Goal: Task Accomplishment & Management: Manage account settings

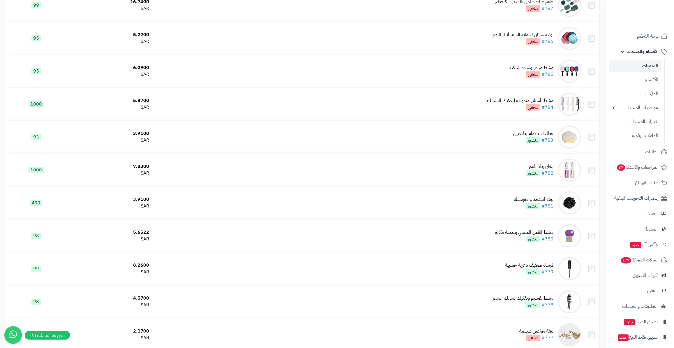
scroll to position [450, 0]
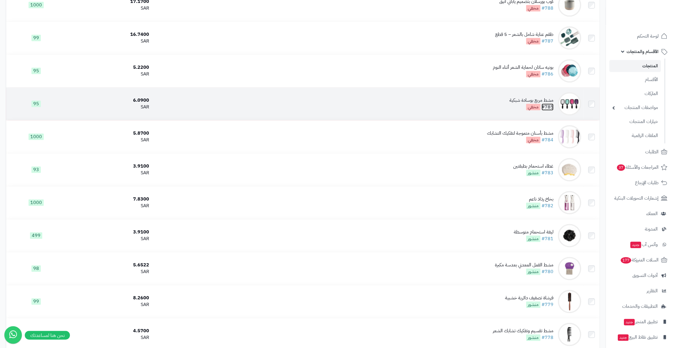
click at [549, 103] on link "#785" at bounding box center [547, 106] width 12 height 7
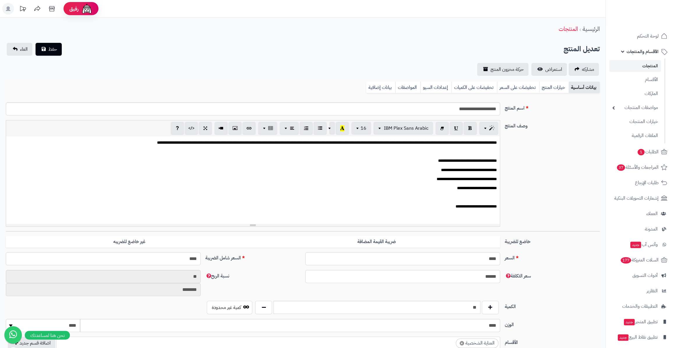
scroll to position [126, 0]
drag, startPoint x: 439, startPoint y: 109, endPoint x: 500, endPoint y: 108, distance: 60.9
click at [500, 108] on div "**********" at bounding box center [252, 108] width 498 height 13
drag, startPoint x: 439, startPoint y: 259, endPoint x: 541, endPoint y: 253, distance: 102.1
click at [541, 253] on div "السعر **** اختار الضريبة اولا لحساب السعر السعر شامل الضريبة ****" at bounding box center [302, 261] width 598 height 18
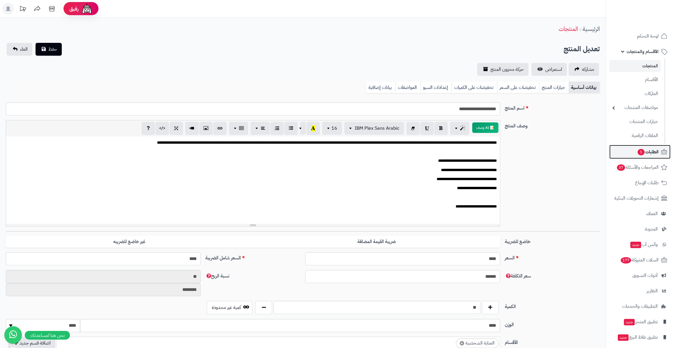
click at [647, 155] on span "الطلبات 1" at bounding box center [648, 152] width 22 height 8
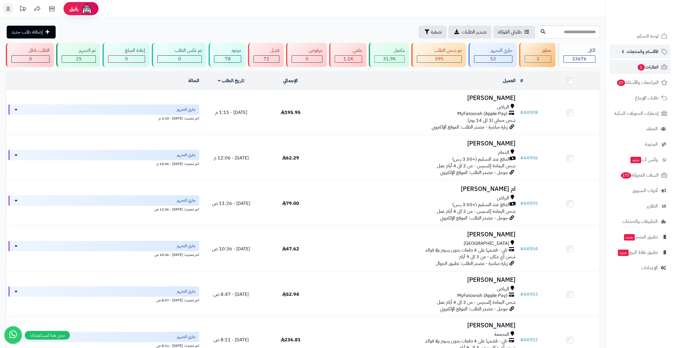
drag, startPoint x: 641, startPoint y: 54, endPoint x: 641, endPoint y: 63, distance: 9.1
click at [641, 54] on span "الأقسام والمنتجات" at bounding box center [642, 51] width 32 height 8
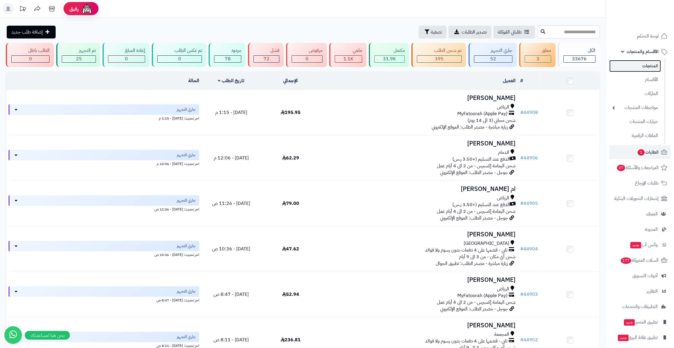
click at [643, 65] on link "المنتجات" at bounding box center [635, 66] width 52 height 12
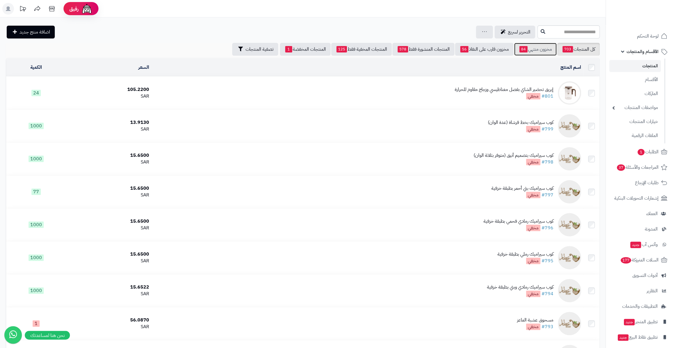
click at [524, 47] on span "84" at bounding box center [523, 49] width 8 height 6
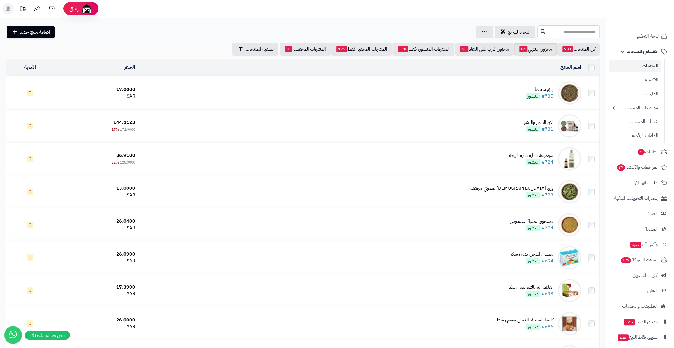
click at [637, 64] on link "المنتجات" at bounding box center [635, 66] width 52 height 12
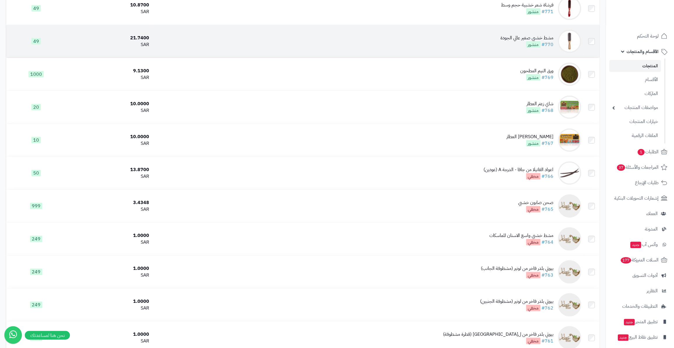
scroll to position [926, 0]
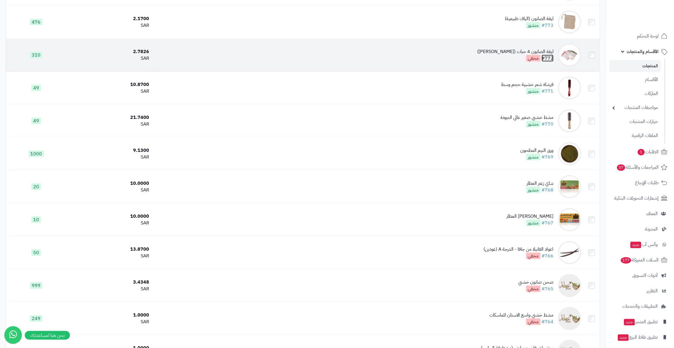
click at [553, 56] on link "#772" at bounding box center [547, 58] width 12 height 7
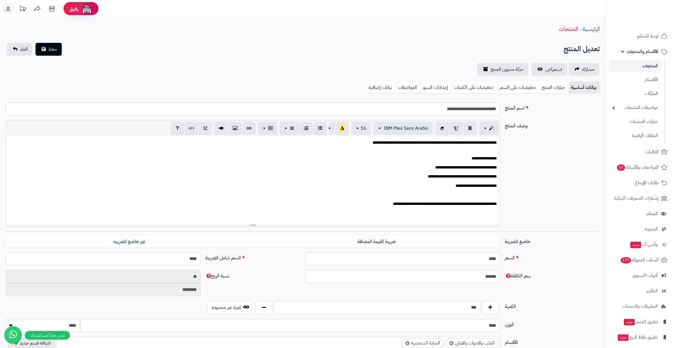
scroll to position [0, 4]
